Goal: Find specific page/section: Find specific page/section

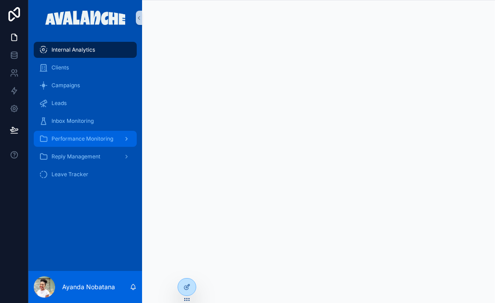
click at [109, 139] on span "Performance Monitoring" at bounding box center [83, 138] width 62 height 7
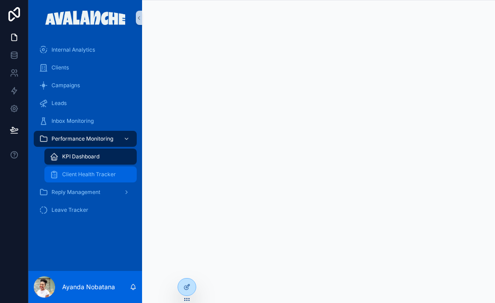
click at [89, 180] on div "Client Health Tracker" at bounding box center [91, 174] width 82 height 14
